Goal: Task Accomplishment & Management: Manage account settings

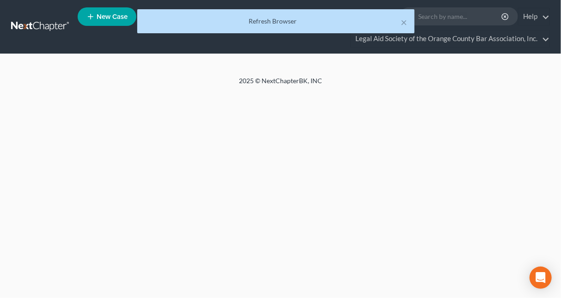
click at [97, 46] on ul "New Case Home Client Portal - No Result - See all results Or Press Enter... Hel…" at bounding box center [314, 27] width 473 height 44
click at [404, 19] on button "×" at bounding box center [404, 22] width 6 height 11
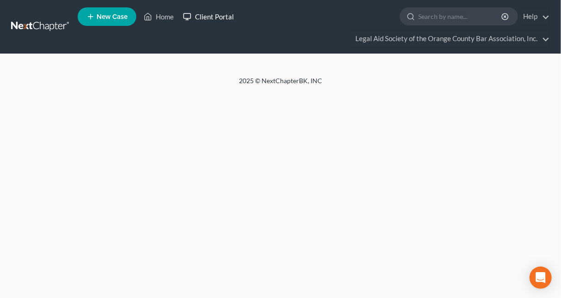
click at [199, 13] on link "Client Portal" at bounding box center [209, 16] width 60 height 17
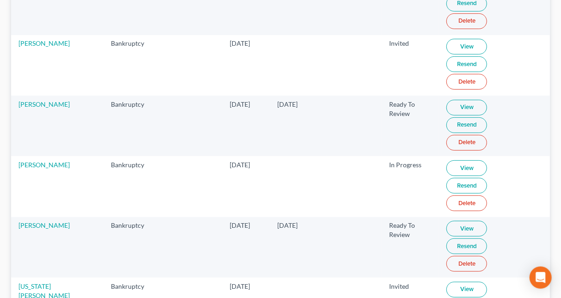
scroll to position [93, 0]
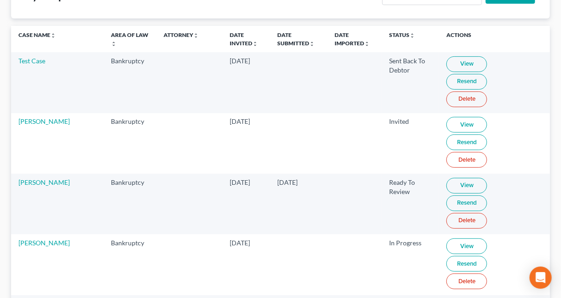
click at [447, 178] on link "View" at bounding box center [467, 186] width 41 height 16
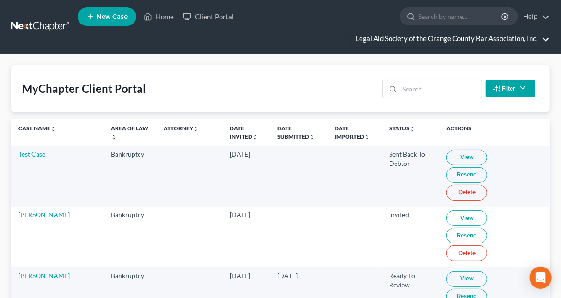
click at [515, 42] on link "Legal Aid Society of the Orange County Bar Association, Inc." at bounding box center [450, 39] width 199 height 17
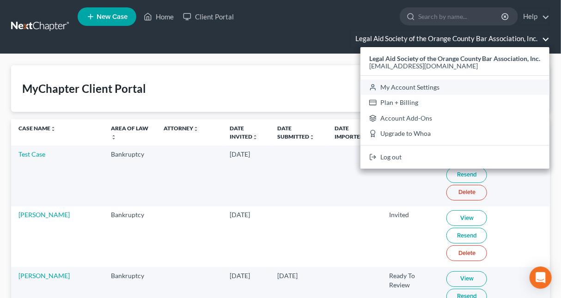
click at [409, 87] on link "My Account Settings" at bounding box center [455, 88] width 189 height 16
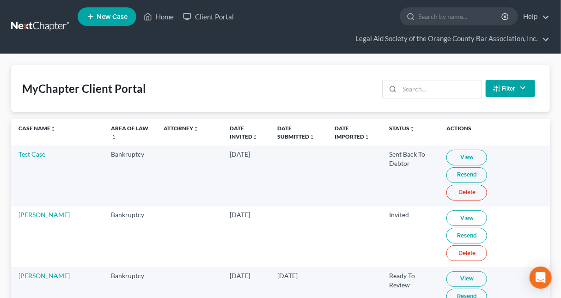
select select "24"
select select "9"
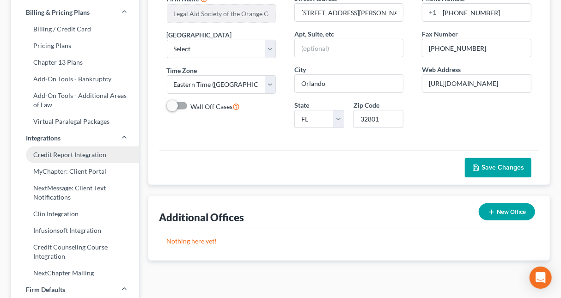
scroll to position [146, 0]
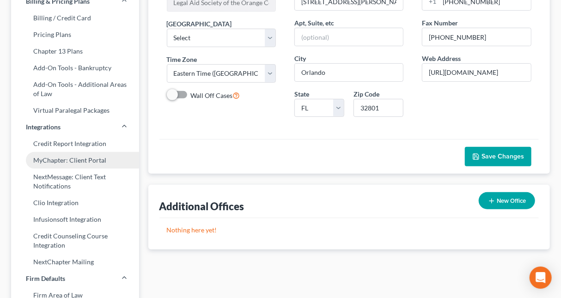
click at [60, 156] on link "MyChapter: Client Portal" at bounding box center [75, 160] width 128 height 17
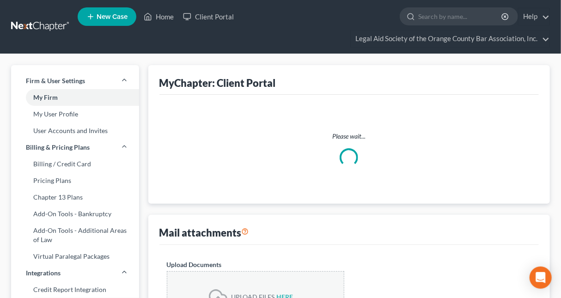
select select
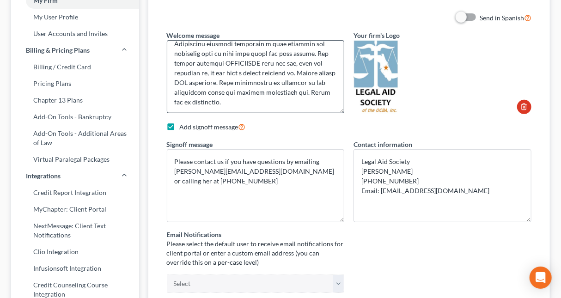
scroll to position [136, 0]
drag, startPoint x: 192, startPoint y: 58, endPoint x: 295, endPoint y: 62, distance: 102.7
click at [295, 62] on textarea at bounding box center [256, 76] width 178 height 73
click at [264, 86] on textarea at bounding box center [256, 76] width 178 height 73
drag, startPoint x: 296, startPoint y: 71, endPoint x: 222, endPoint y: 80, distance: 75.0
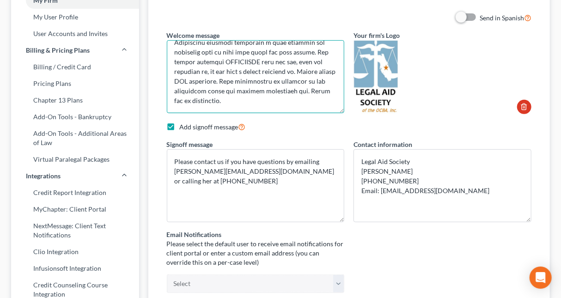
click at [217, 81] on textarea at bounding box center [256, 76] width 178 height 73
click at [219, 78] on textarea at bounding box center [256, 76] width 178 height 73
click at [217, 81] on textarea at bounding box center [256, 76] width 178 height 73
click at [216, 77] on textarea at bounding box center [256, 76] width 178 height 73
drag, startPoint x: 217, startPoint y: 79, endPoint x: 205, endPoint y: 90, distance: 16.1
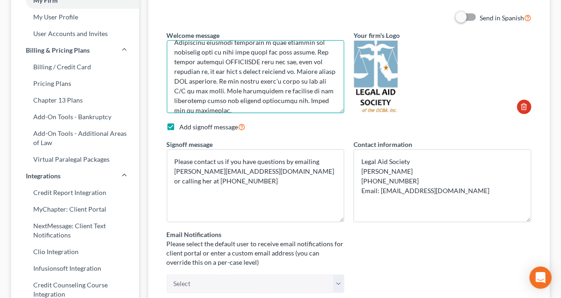
click at [205, 90] on textarea at bounding box center [256, 76] width 178 height 73
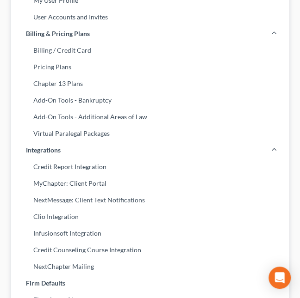
type textarea "Hello! Welcome to Legal Aid's bankruptcy client portal. This portal will walk y…"
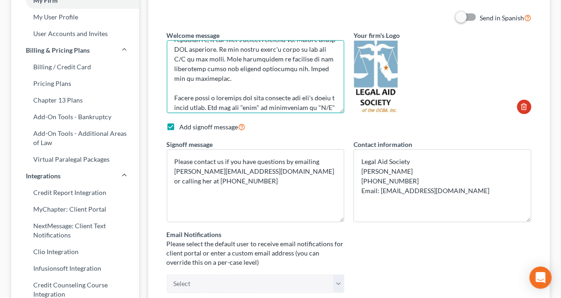
scroll to position [182, 0]
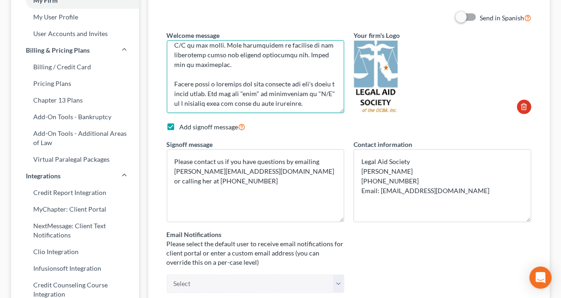
drag, startPoint x: 175, startPoint y: 83, endPoint x: 369, endPoint y: 104, distance: 194.9
click at [345, 104] on textarea at bounding box center [256, 76] width 178 height 73
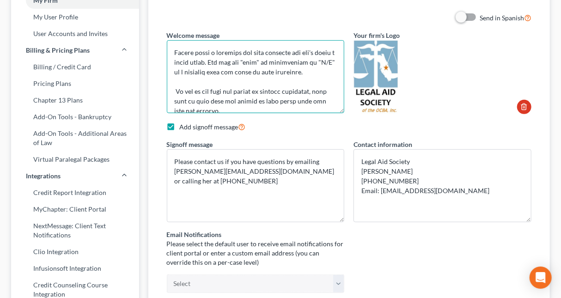
scroll to position [228, 0]
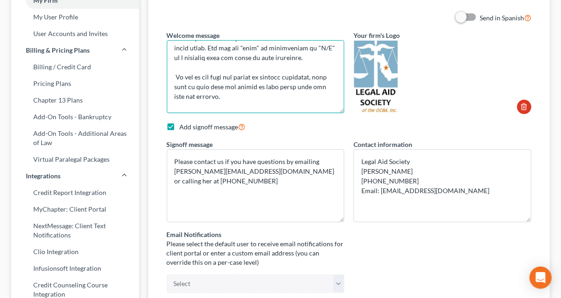
click at [255, 68] on textarea at bounding box center [256, 76] width 178 height 73
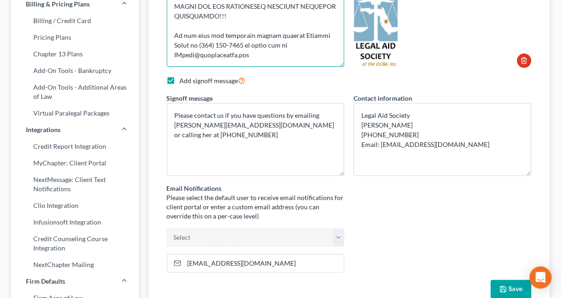
scroll to position [244, 0]
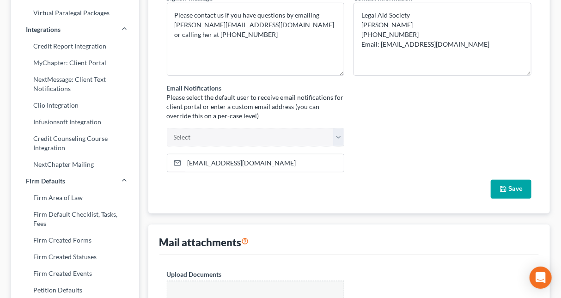
click at [510, 183] on button "Save" at bounding box center [511, 189] width 41 height 19
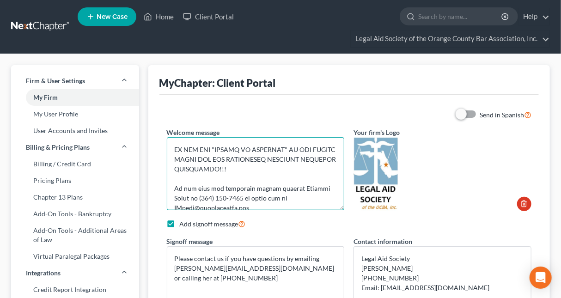
scroll to position [330, 0]
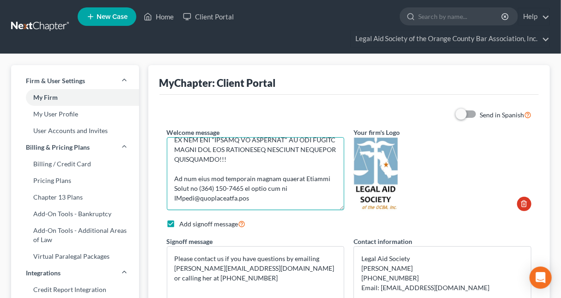
drag, startPoint x: 173, startPoint y: 149, endPoint x: 299, endPoint y: 204, distance: 138.0
click at [299, 204] on textarea at bounding box center [256, 173] width 178 height 73
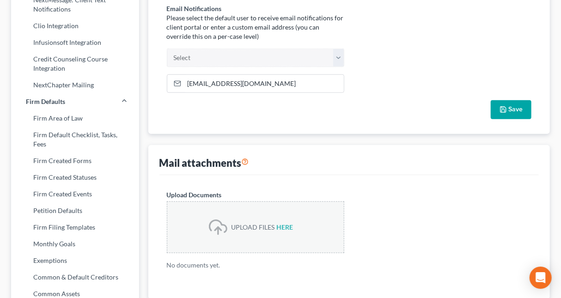
scroll to position [341, 0]
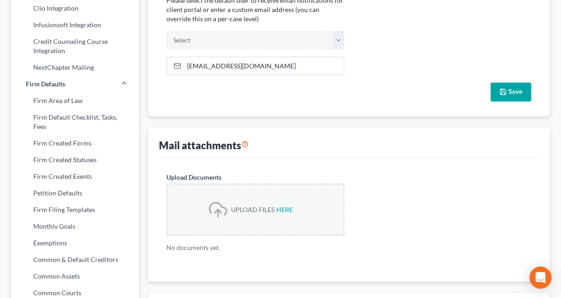
click at [431, 199] on div "Upload Documents UPLOAD FILES HERE No documents yet." at bounding box center [349, 220] width 375 height 95
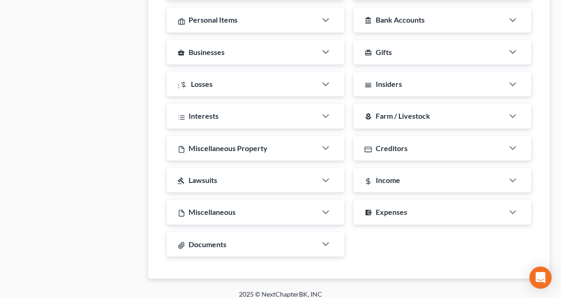
scroll to position [795, 0]
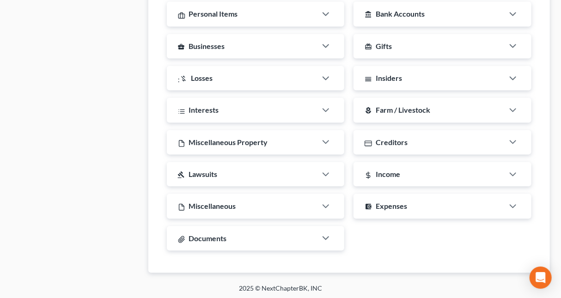
click at [299, 235] on div "Documents" at bounding box center [242, 238] width 150 height 25
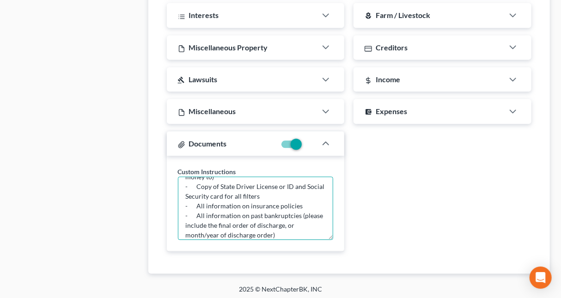
scroll to position [204, 0]
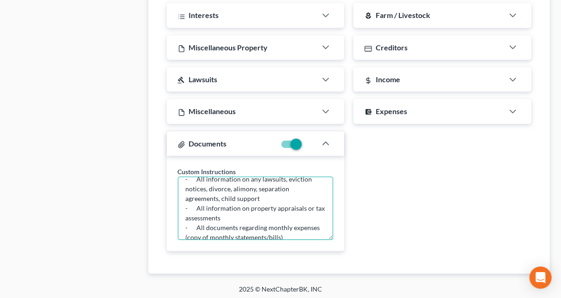
drag, startPoint x: 185, startPoint y: 185, endPoint x: 219, endPoint y: 198, distance: 36.0
click at [307, 240] on textarea "Please upload all documentation that you have of the following: - Last 3 years …" at bounding box center [256, 208] width 156 height 63
click at [446, 188] on div "Addresses Custom Instructions List all addresses where you have lived in the la…" at bounding box center [349, 34] width 375 height 449
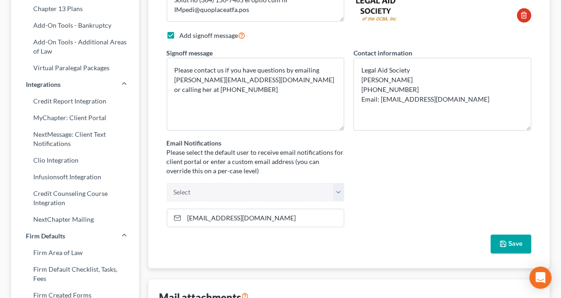
scroll to position [0, 0]
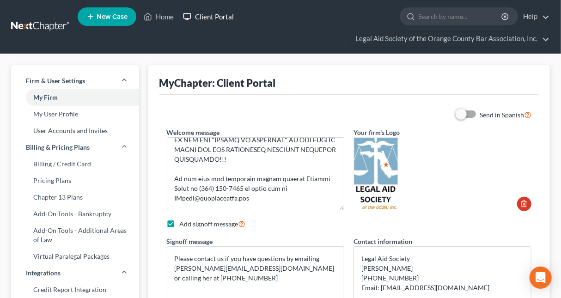
click at [216, 20] on link "Client Portal" at bounding box center [209, 16] width 60 height 17
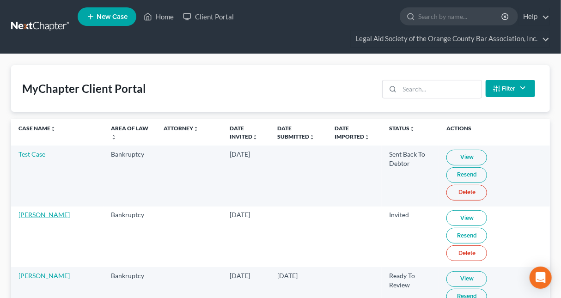
click at [32, 211] on link "[PERSON_NAME]" at bounding box center [43, 215] width 51 height 8
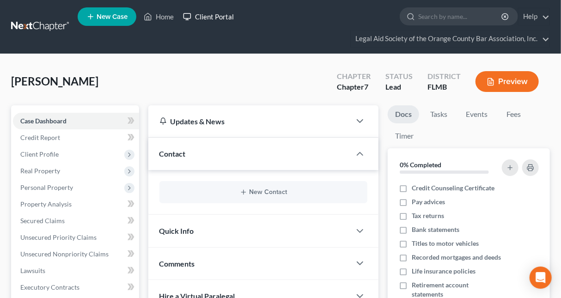
click at [211, 15] on link "Client Portal" at bounding box center [209, 16] width 60 height 17
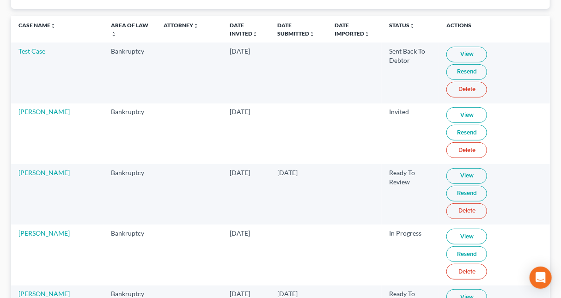
scroll to position [195, 0]
